Goal: Task Accomplishment & Management: Use online tool/utility

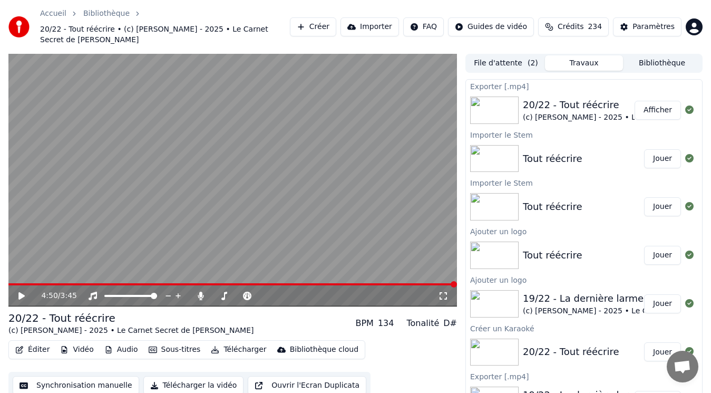
click at [336, 22] on button "Créer" at bounding box center [313, 26] width 46 height 19
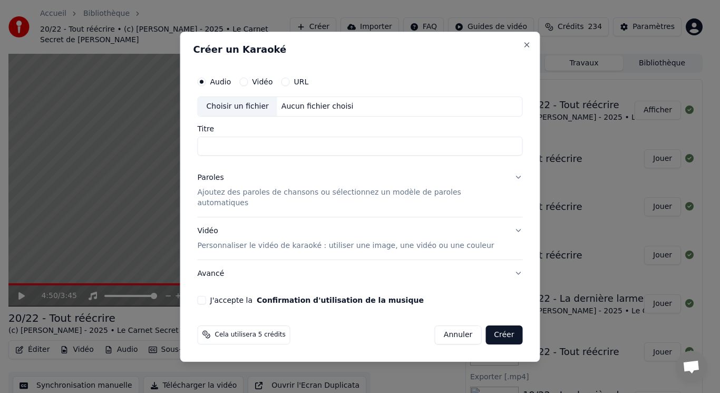
click at [240, 108] on div "Choisir un fichier" at bounding box center [237, 106] width 79 height 19
type input "**********"
click at [293, 197] on p "Ajoutez des paroles de chansons ou sélectionnez un modèle de paroles automatiqu…" at bounding box center [352, 197] width 308 height 21
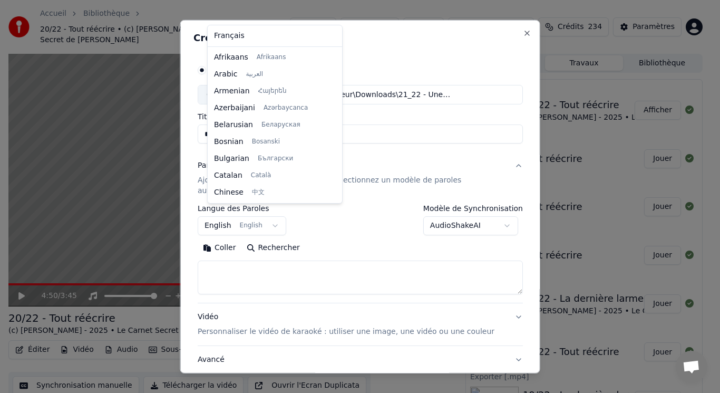
click at [267, 215] on body "Accueil Bibliothèque 20/22 - Tout réécrire • (c) [PERSON_NAME] - 2025 • Le Carn…" at bounding box center [355, 196] width 711 height 393
select select "**"
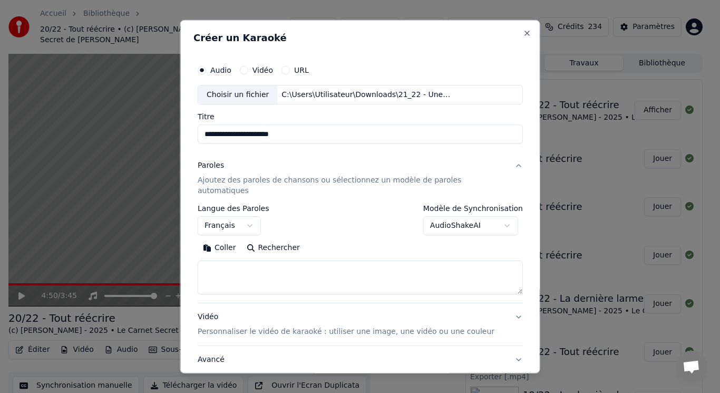
click at [222, 239] on button "Coller" at bounding box center [220, 247] width 44 height 17
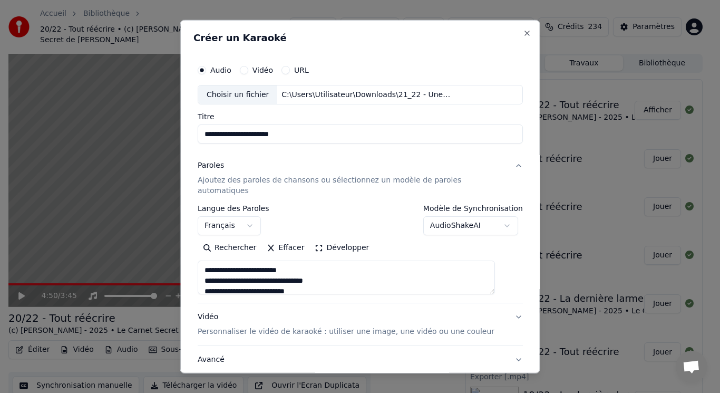
drag, startPoint x: 454, startPoint y: 27, endPoint x: 447, endPoint y: 30, distance: 7.2
click at [447, 30] on div "**********" at bounding box center [360, 197] width 360 height 354
click at [331, 239] on button "Développer" at bounding box center [341, 247] width 65 height 17
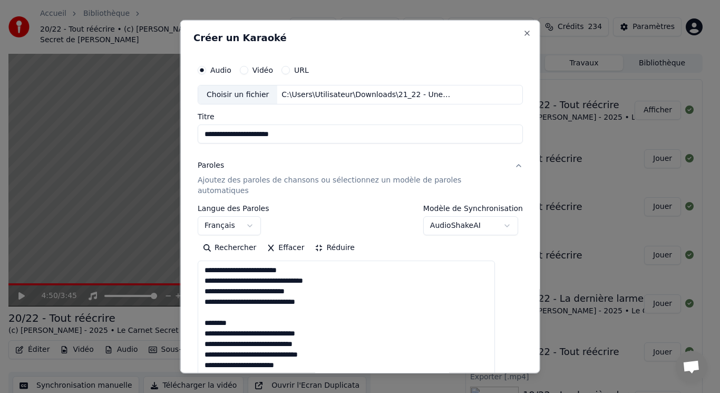
scroll to position [0, 0]
drag, startPoint x: 220, startPoint y: 300, endPoint x: 250, endPoint y: 308, distance: 31.5
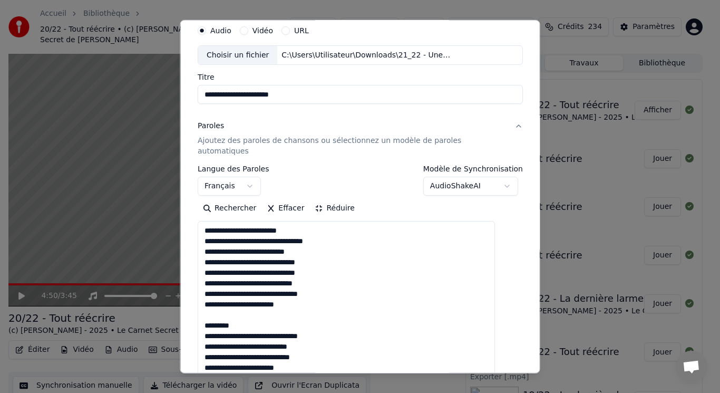
scroll to position [54, 0]
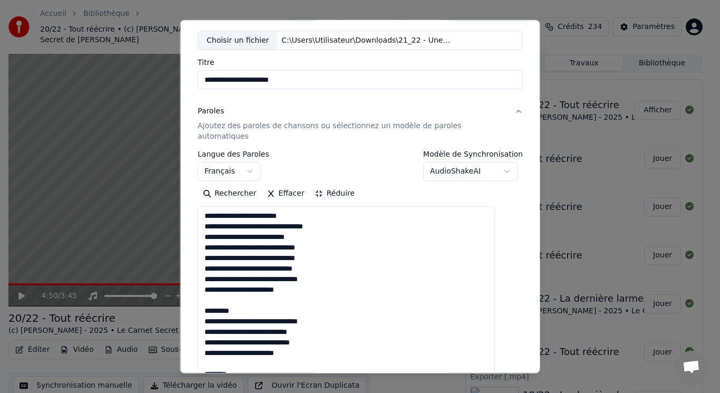
drag, startPoint x: 223, startPoint y: 345, endPoint x: 289, endPoint y: 299, distance: 80.0
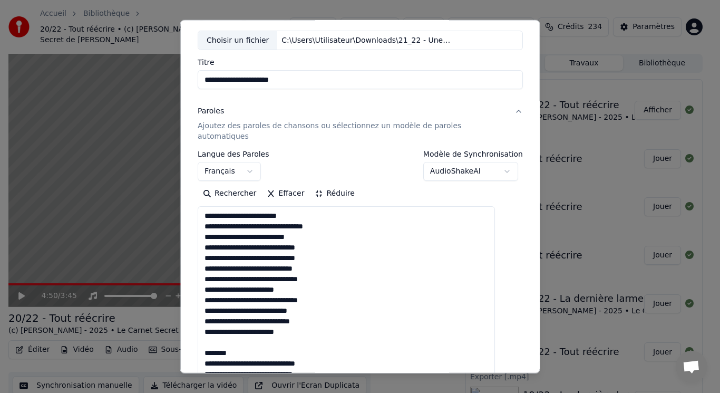
drag, startPoint x: 219, startPoint y: 332, endPoint x: 262, endPoint y: 344, distance: 45.0
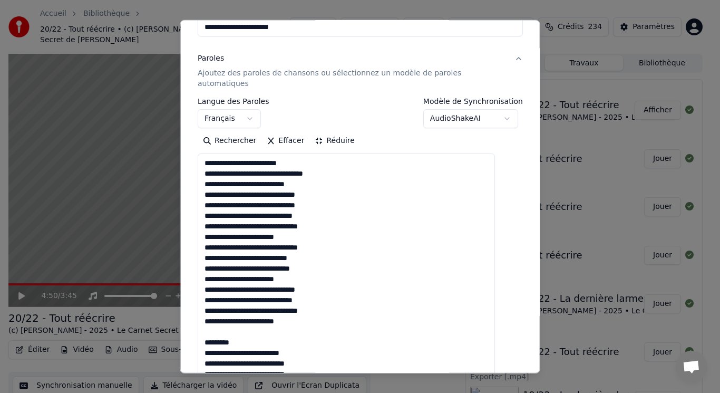
scroll to position [160, 0]
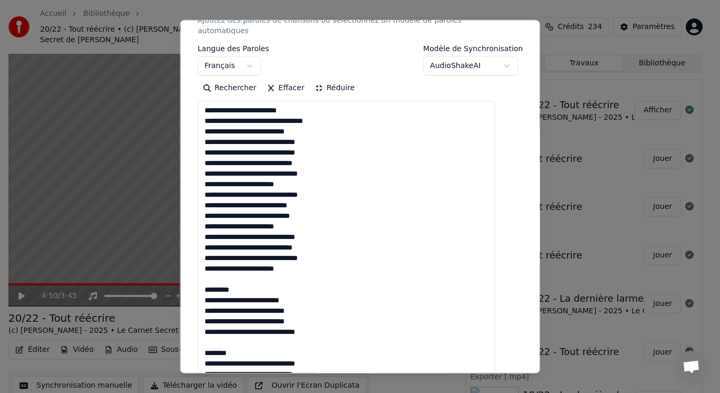
drag, startPoint x: 212, startPoint y: 266, endPoint x: 258, endPoint y: 278, distance: 47.4
click at [258, 279] on textarea at bounding box center [346, 363] width 297 height 525
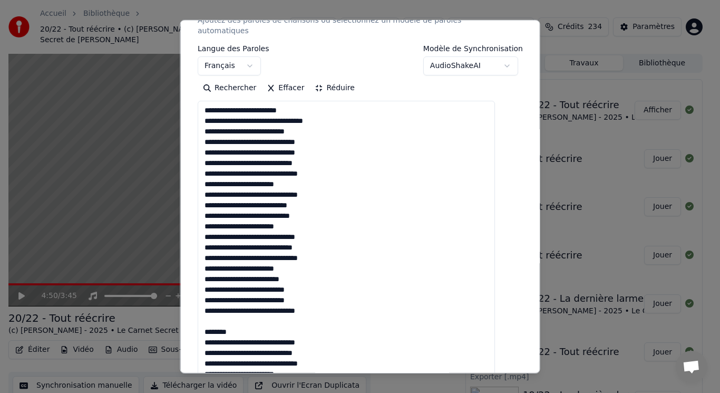
drag, startPoint x: 219, startPoint y: 312, endPoint x: 258, endPoint y: 316, distance: 38.7
click at [258, 317] on textarea at bounding box center [346, 363] width 297 height 525
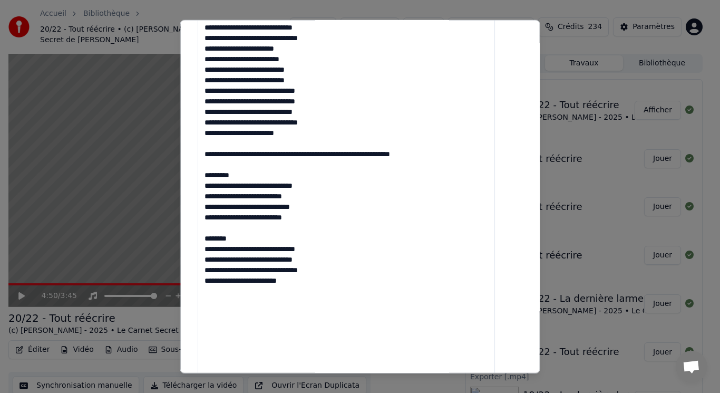
scroll to position [441, 0]
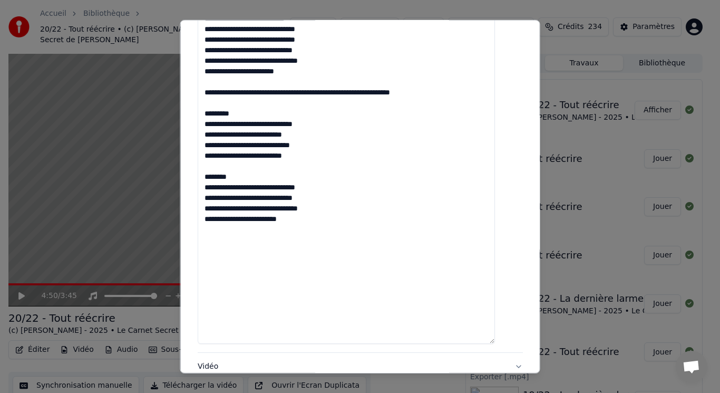
drag, startPoint x: 220, startPoint y: 354, endPoint x: 329, endPoint y: 79, distance: 296.0
click at [329, 79] on textarea at bounding box center [346, 81] width 297 height 525
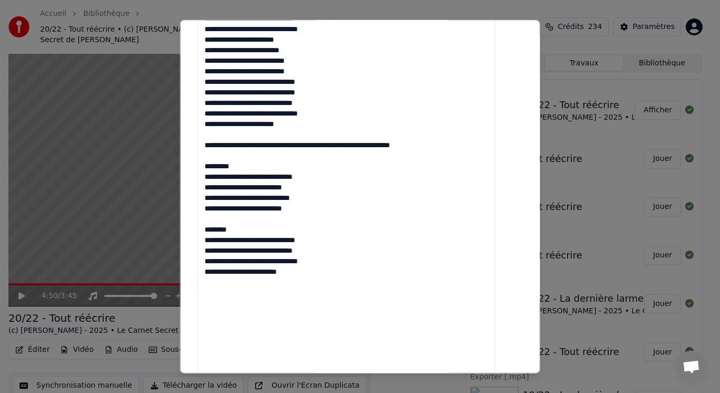
scroll to position [283, 0]
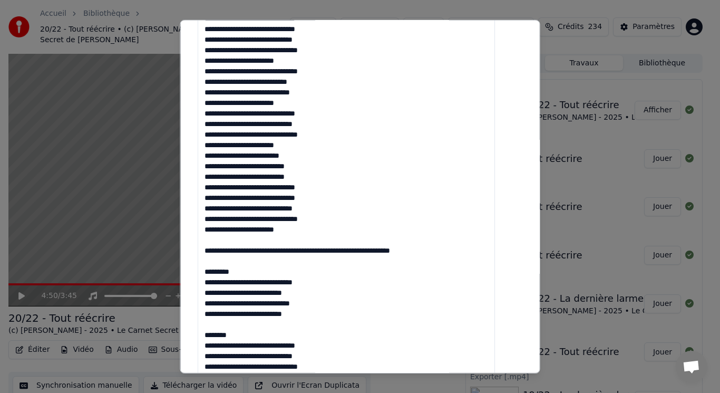
drag, startPoint x: 218, startPoint y: 228, endPoint x: 264, endPoint y: 263, distance: 57.2
click at [264, 263] on textarea at bounding box center [346, 239] width 297 height 525
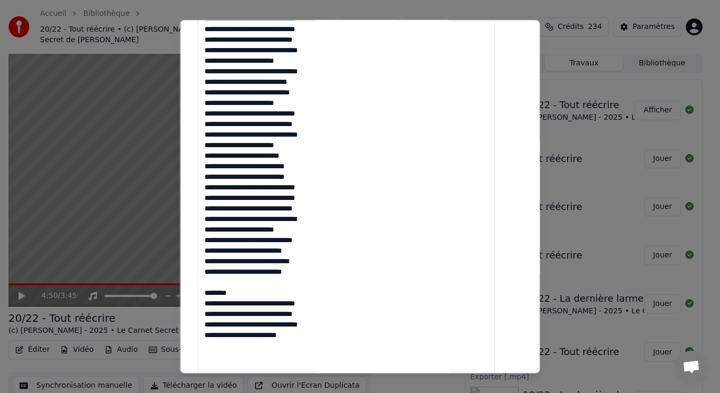
drag, startPoint x: 222, startPoint y: 274, endPoint x: 246, endPoint y: 279, distance: 23.9
click at [246, 279] on textarea at bounding box center [346, 239] width 297 height 525
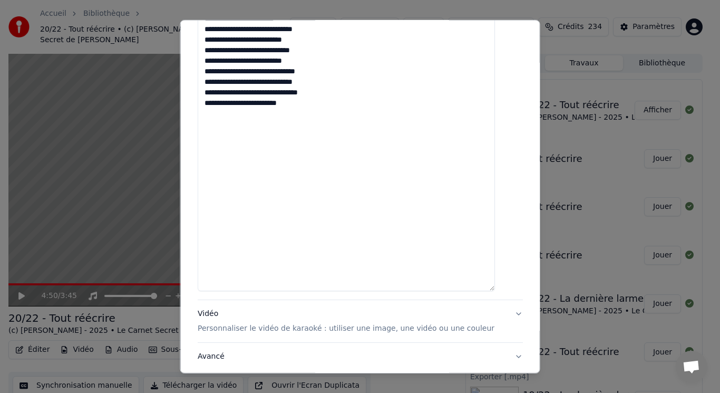
scroll to position [547, 0]
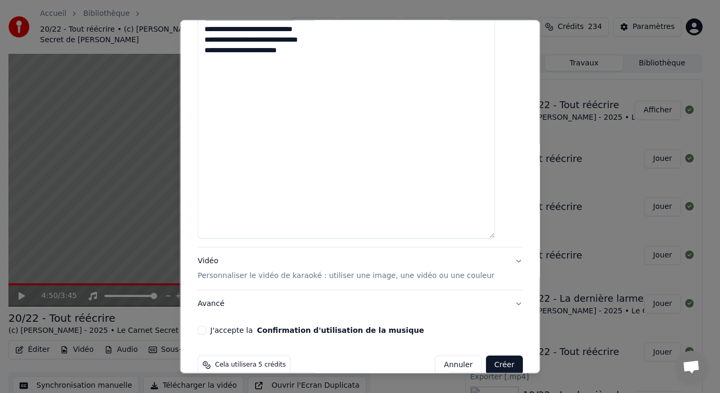
type textarea "**********"
click at [225, 270] on p "Personnaliser le vidéo de karaoké : utiliser une image, une vidéo ou une couleur" at bounding box center [346, 275] width 297 height 11
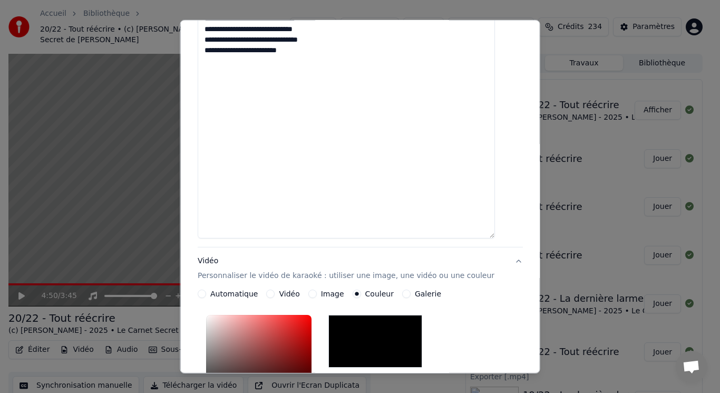
scroll to position [180, 0]
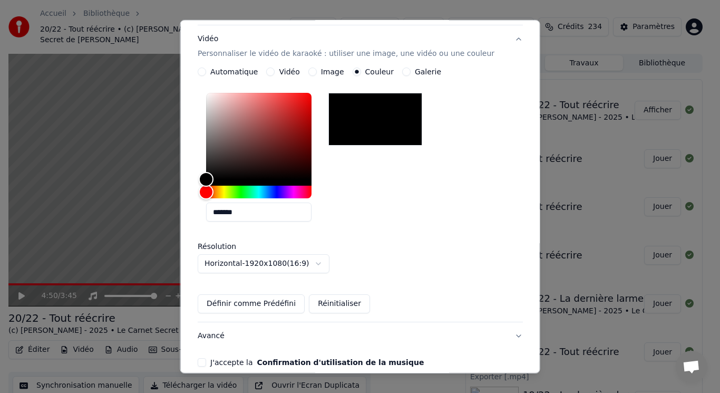
click at [314, 67] on button "Image" at bounding box center [312, 71] width 8 height 8
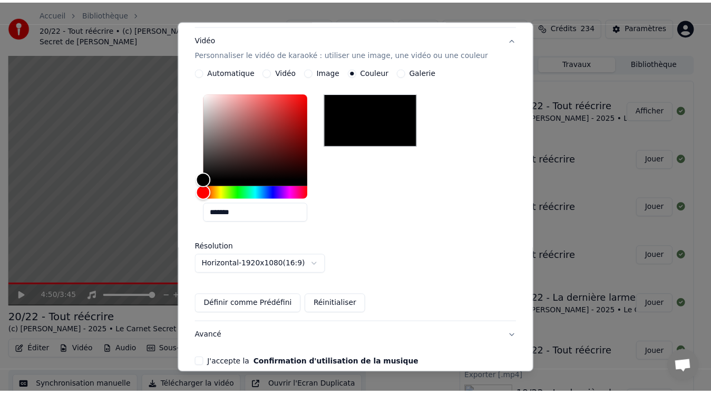
scroll to position [173, 0]
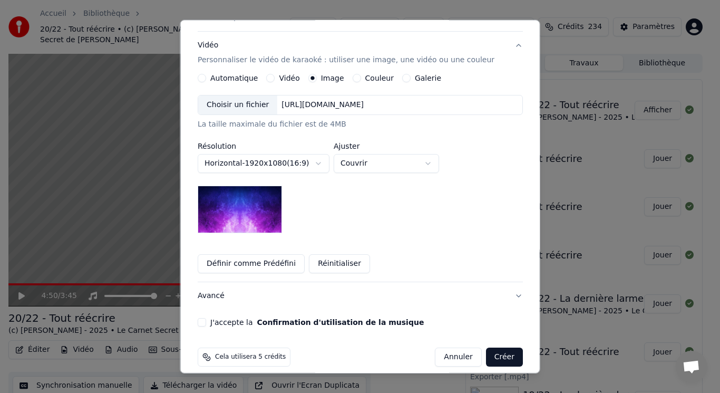
click at [261, 95] on div "Choisir un fichier" at bounding box center [237, 104] width 79 height 19
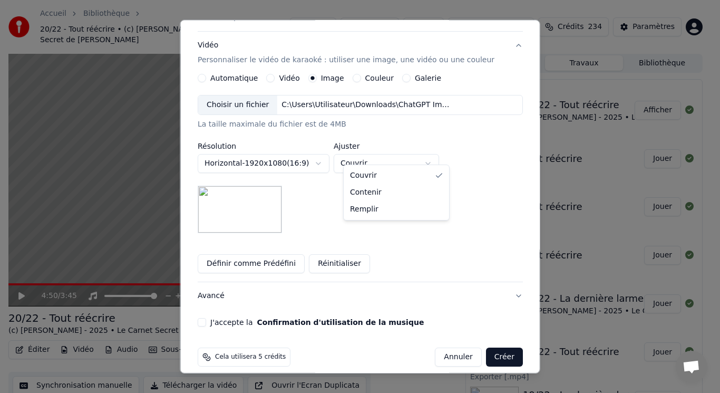
click at [407, 154] on body "Accueil Bibliothèque 20/22 - Tout réécrire • (c) [PERSON_NAME] - 2025 • Le Carn…" at bounding box center [355, 196] width 711 height 393
select select "****"
click at [206, 318] on button "J'accepte la Confirmation d'utilisation de la musique" at bounding box center [202, 322] width 8 height 8
click at [494, 348] on button "Créer" at bounding box center [503, 356] width 37 height 19
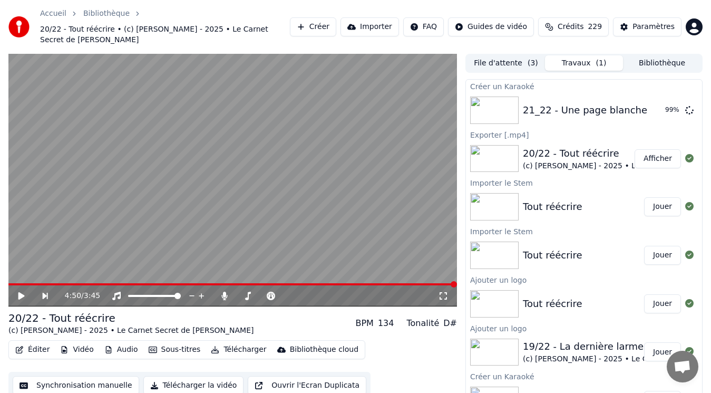
click at [21, 292] on icon at bounding box center [21, 295] width 6 height 7
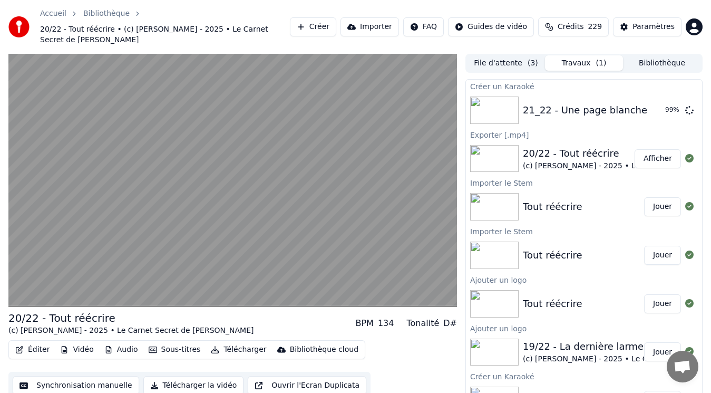
click at [109, 342] on button "Audio" at bounding box center [121, 349] width 42 height 15
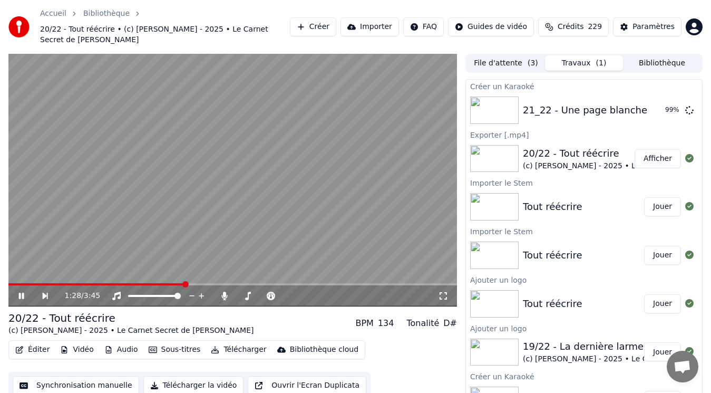
click at [187, 183] on video at bounding box center [232, 180] width 449 height 253
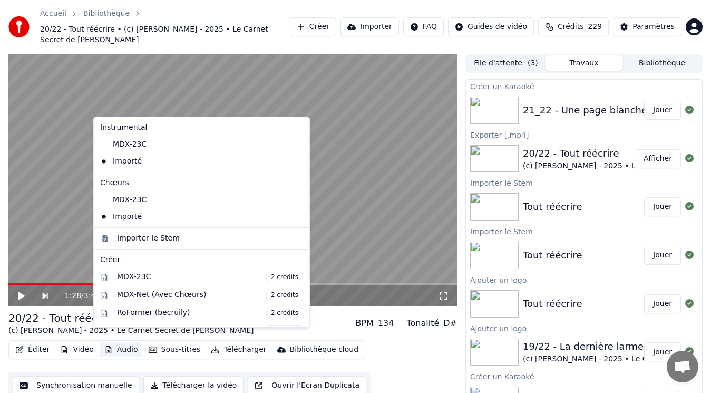
click at [104, 346] on icon "button" at bounding box center [108, 349] width 8 height 7
click at [296, 161] on icon at bounding box center [302, 161] width 12 height 8
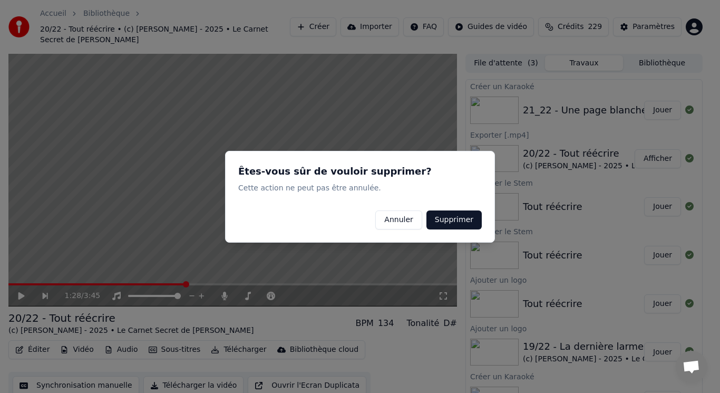
click at [458, 218] on button "Supprimer" at bounding box center [453, 219] width 55 height 19
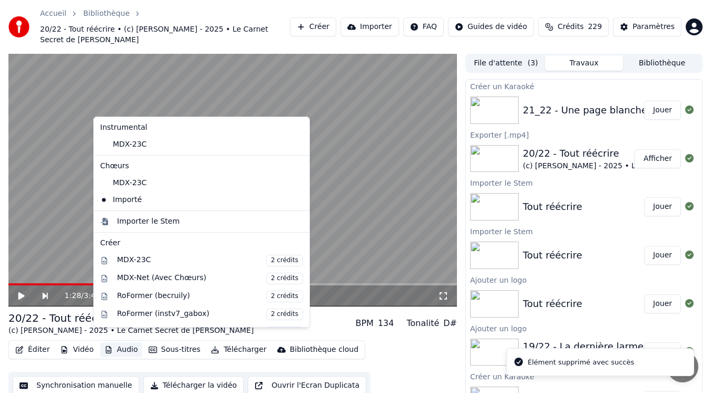
click at [114, 342] on button "Audio" at bounding box center [121, 349] width 42 height 15
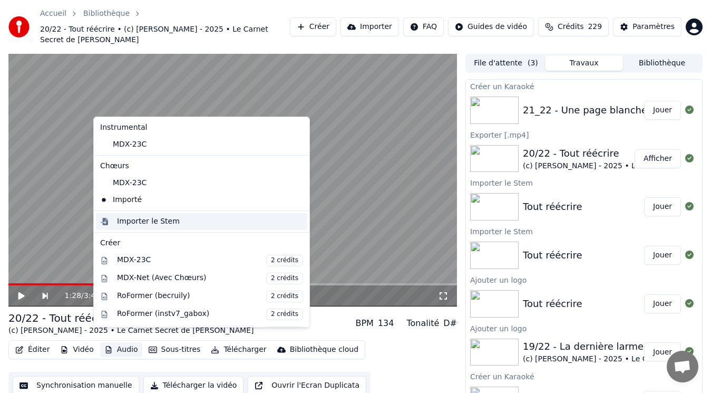
click at [143, 223] on div "Importer le Stem" at bounding box center [148, 221] width 63 height 11
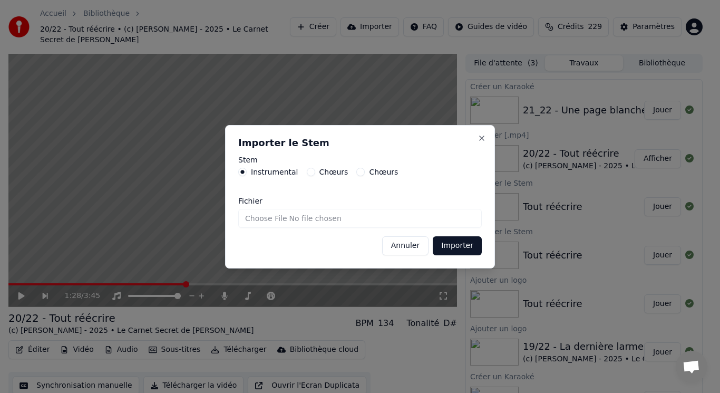
click at [255, 221] on input "Fichier" at bounding box center [360, 218] width 244 height 19
type input "**********"
click at [466, 247] on button "Importer" at bounding box center [457, 245] width 49 height 19
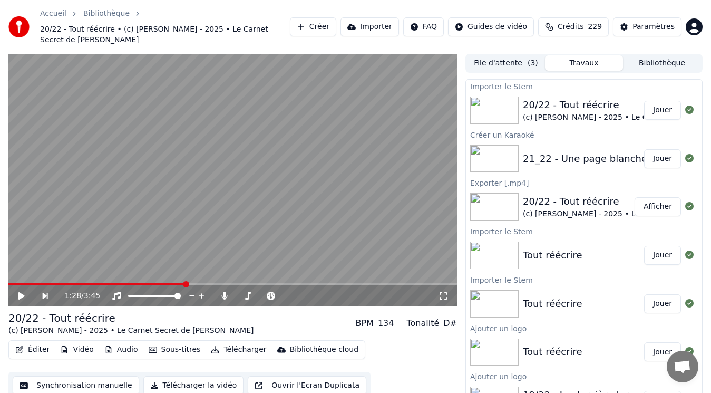
click at [111, 342] on button "Audio" at bounding box center [121, 349] width 42 height 15
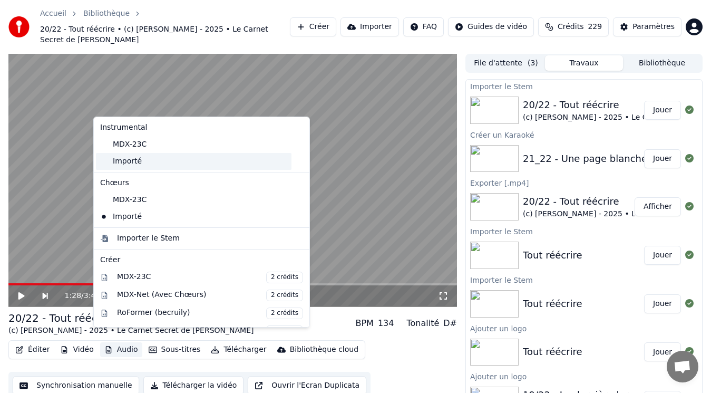
click at [192, 157] on div "Importé" at bounding box center [194, 161] width 196 height 17
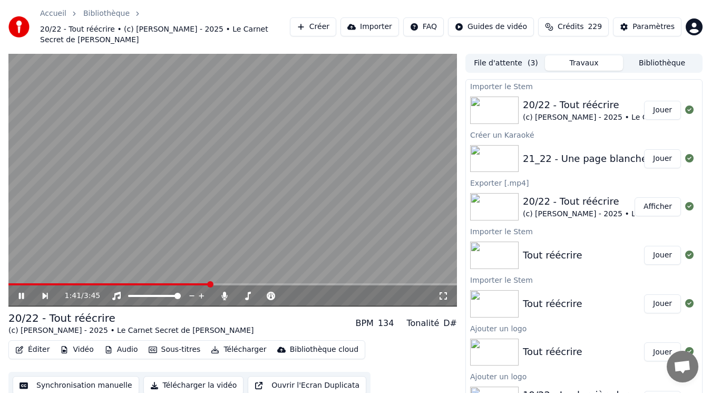
click at [23, 293] on icon at bounding box center [21, 296] width 5 height 6
click at [23, 292] on icon at bounding box center [21, 295] width 6 height 7
click at [23, 293] on icon at bounding box center [21, 296] width 5 height 6
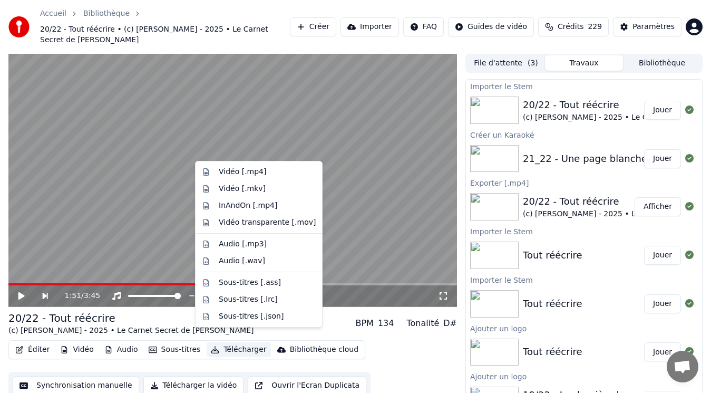
click at [241, 342] on button "Télécharger" at bounding box center [239, 349] width 64 height 15
click at [276, 173] on div "Vidéo [.mp4]" at bounding box center [267, 172] width 97 height 11
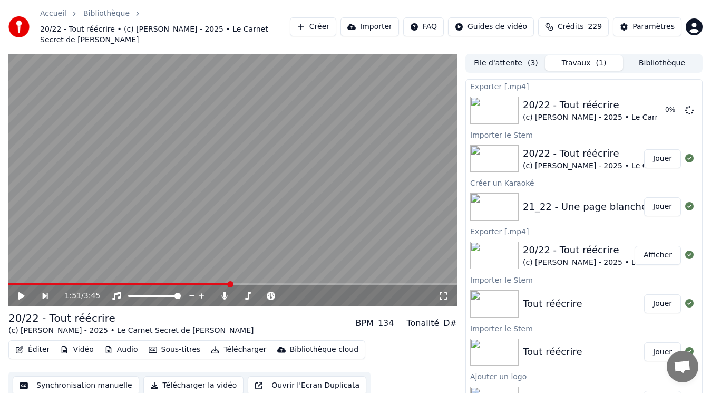
click at [621, 199] on div "21_22 - Une page blanche" at bounding box center [585, 206] width 124 height 15
click at [649, 197] on button "Jouer" at bounding box center [662, 206] width 37 height 19
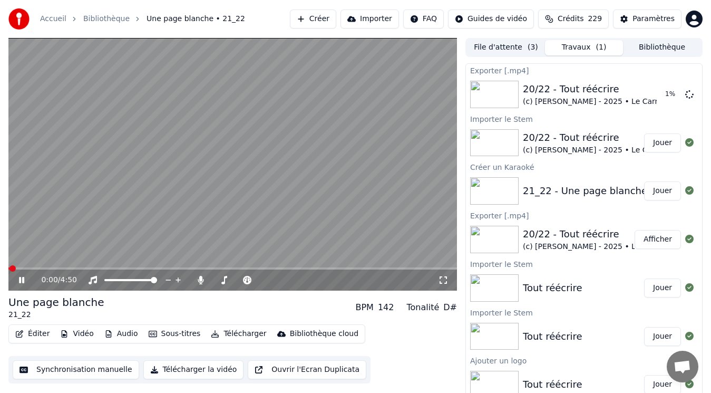
click at [23, 277] on icon at bounding box center [21, 280] width 5 height 6
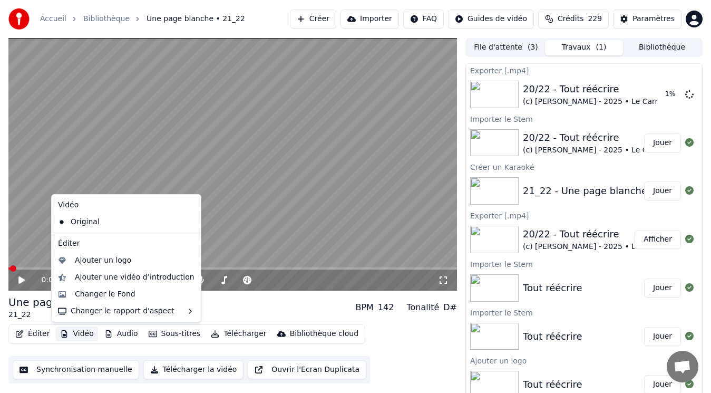
click at [82, 332] on button "Vidéo" at bounding box center [77, 333] width 42 height 15
click at [101, 260] on div "Ajouter un logo" at bounding box center [103, 260] width 56 height 11
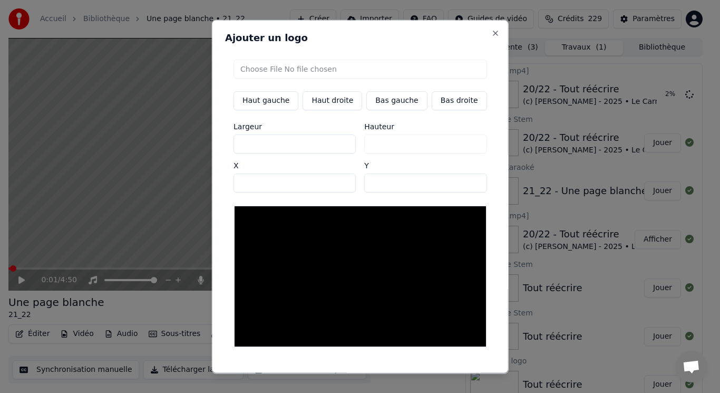
click at [270, 71] on input "file" at bounding box center [361, 68] width 254 height 19
type input "**********"
type input "***"
click at [383, 100] on button "Bas gauche" at bounding box center [396, 100] width 61 height 19
type input "***"
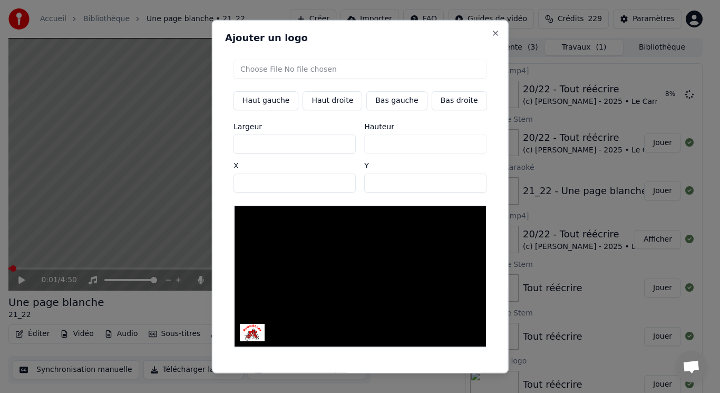
click at [446, 373] on button "Sauvegarder" at bounding box center [463, 382] width 64 height 19
